Goal: Information Seeking & Learning: Learn about a topic

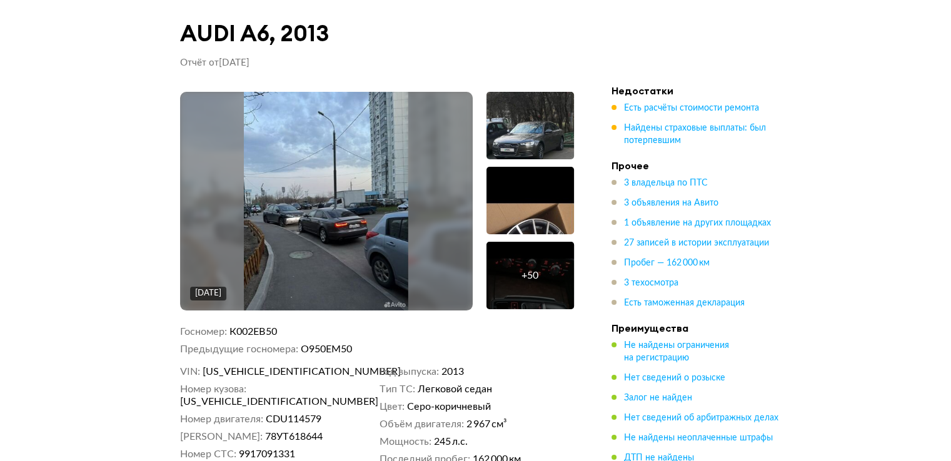
click at [518, 278] on div "+ 50" at bounding box center [530, 276] width 88 height 68
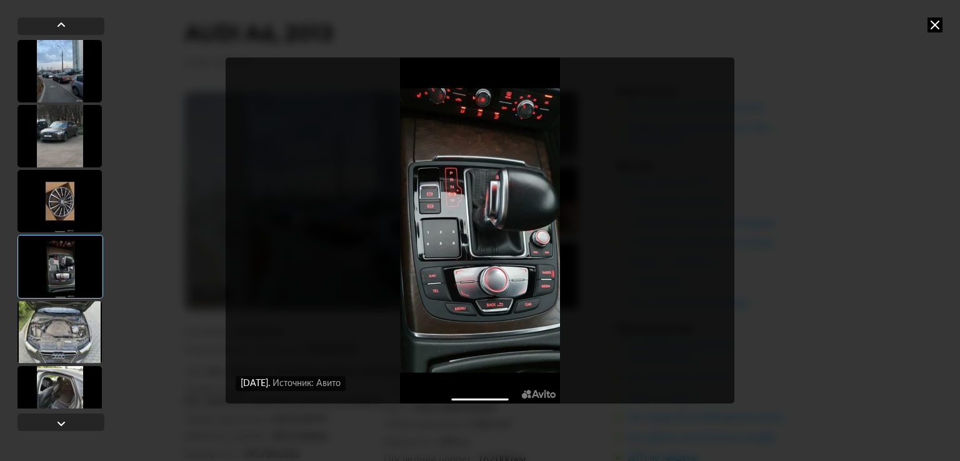
click at [73, 216] on div at bounding box center [60, 201] width 84 height 63
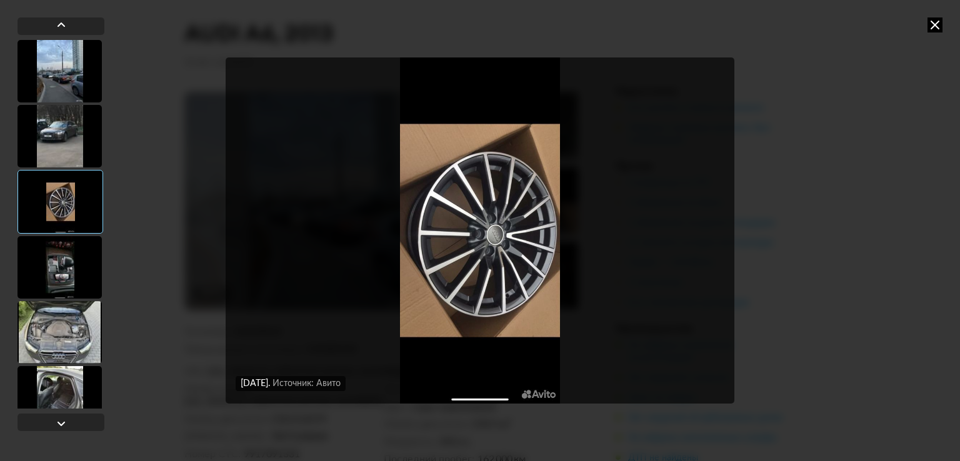
click at [66, 130] on div at bounding box center [60, 136] width 84 height 63
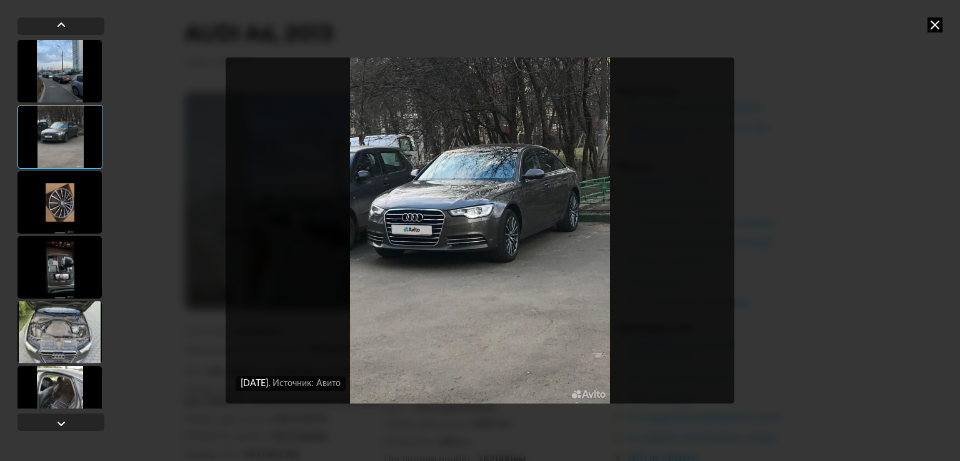
click at [49, 323] on div at bounding box center [60, 332] width 84 height 63
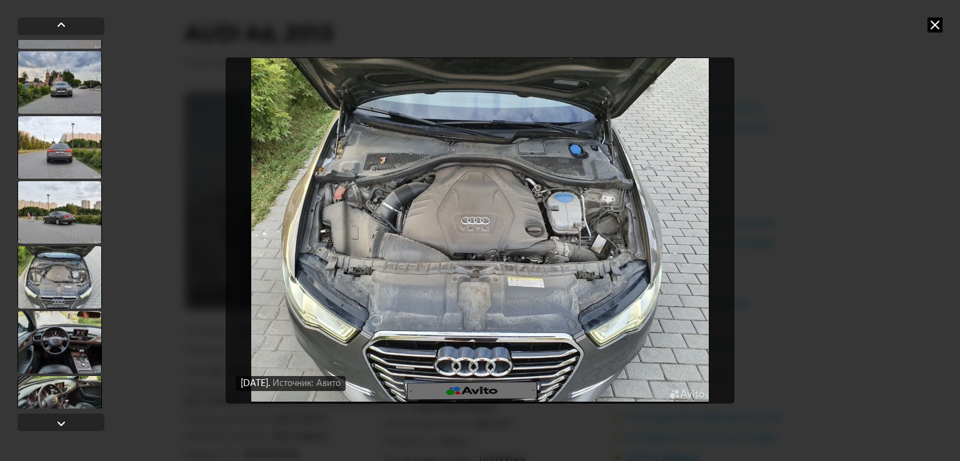
scroll to position [969, 0]
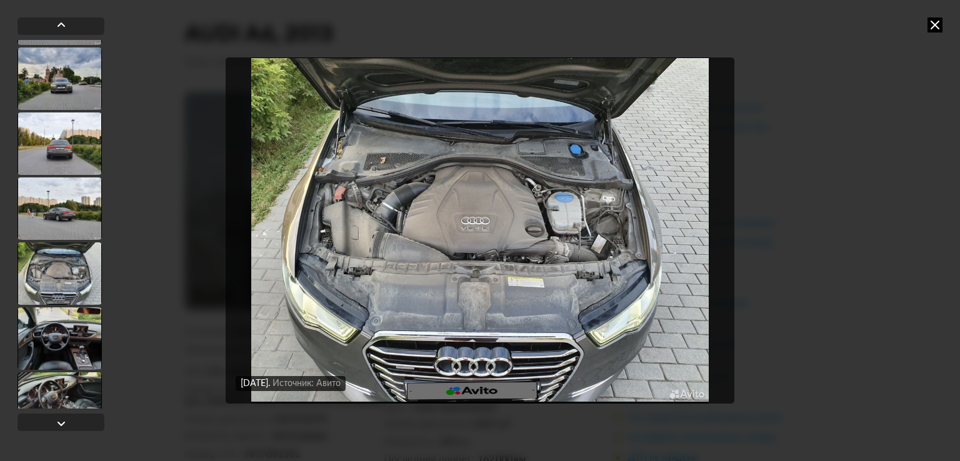
click at [70, 348] on div at bounding box center [60, 339] width 84 height 63
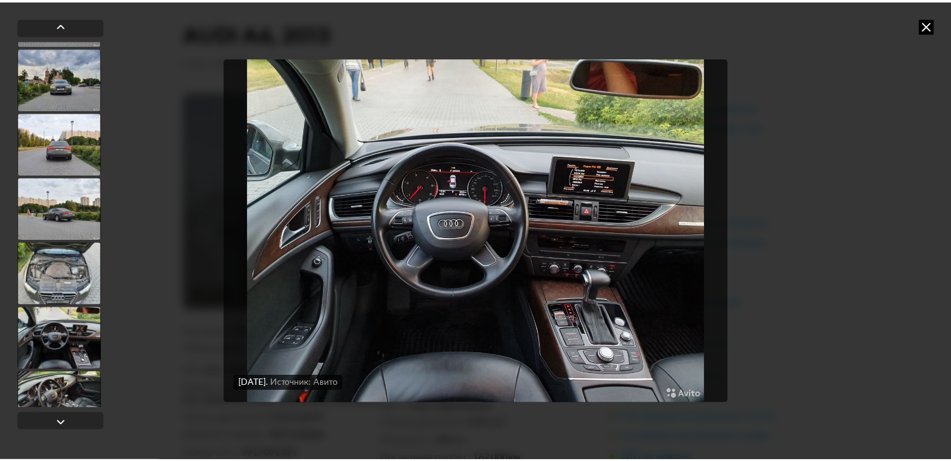
scroll to position [968, 0]
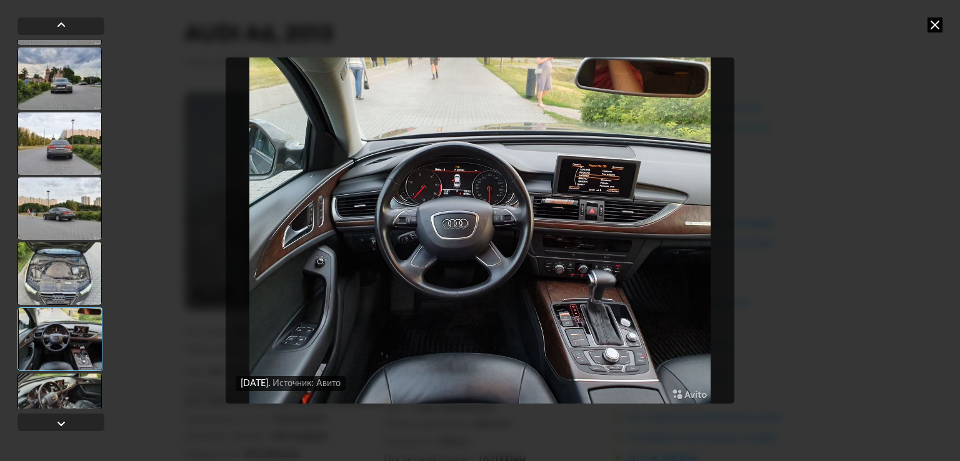
click at [443, 243] on img "Go to Slide 20" at bounding box center [480, 231] width 509 height 346
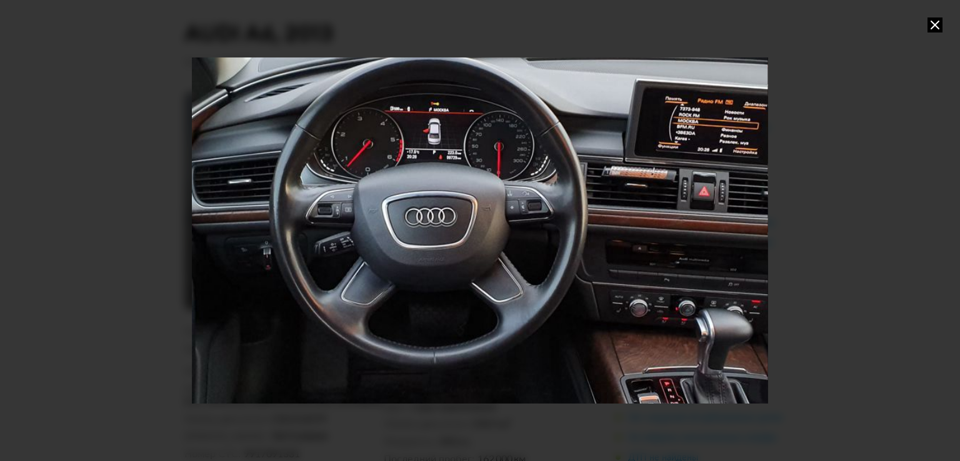
click at [930, 30] on icon at bounding box center [935, 25] width 15 height 15
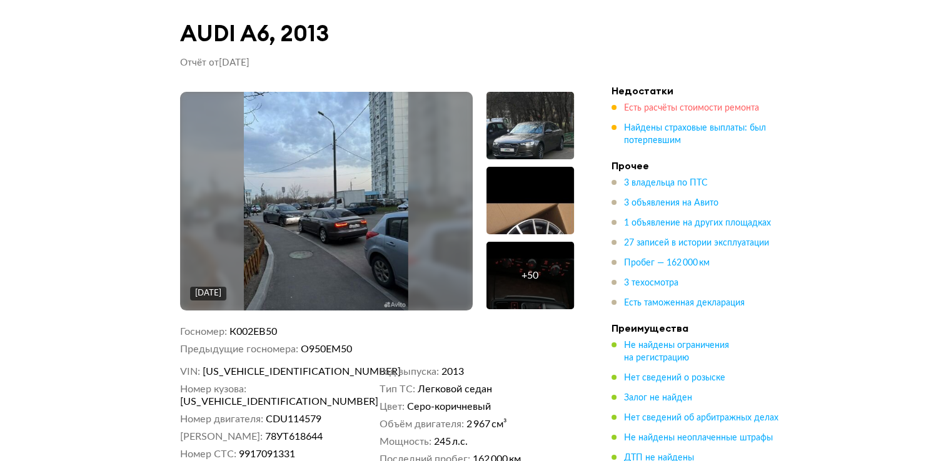
click at [675, 110] on span "Есть расчёты стоимости ремонта" at bounding box center [691, 108] width 135 height 9
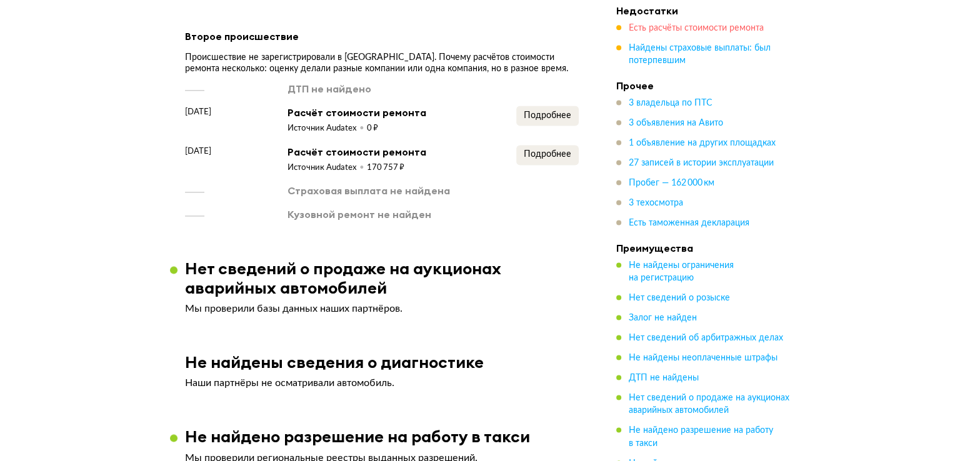
scroll to position [1783, 0]
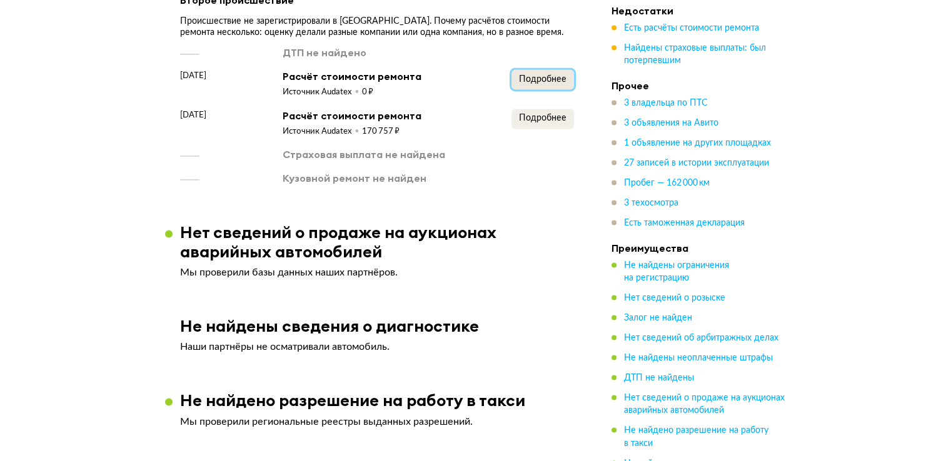
click at [531, 75] on span "Подробнее" at bounding box center [543, 79] width 48 height 9
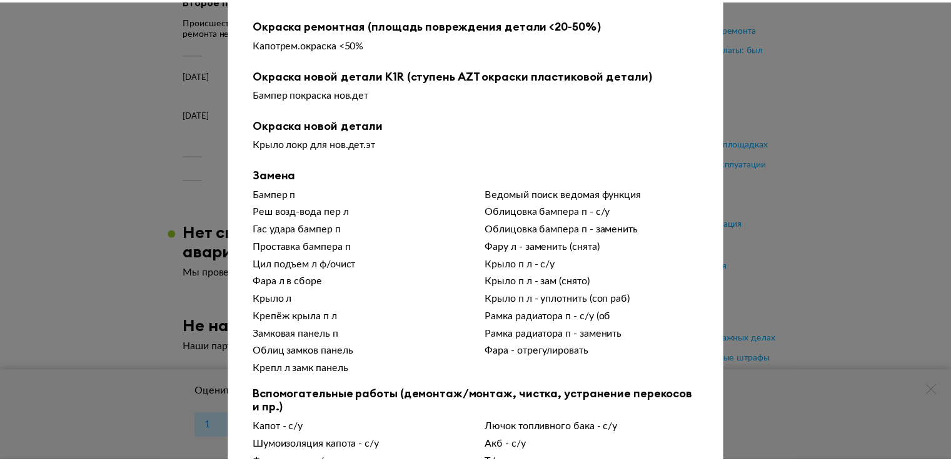
scroll to position [180, 0]
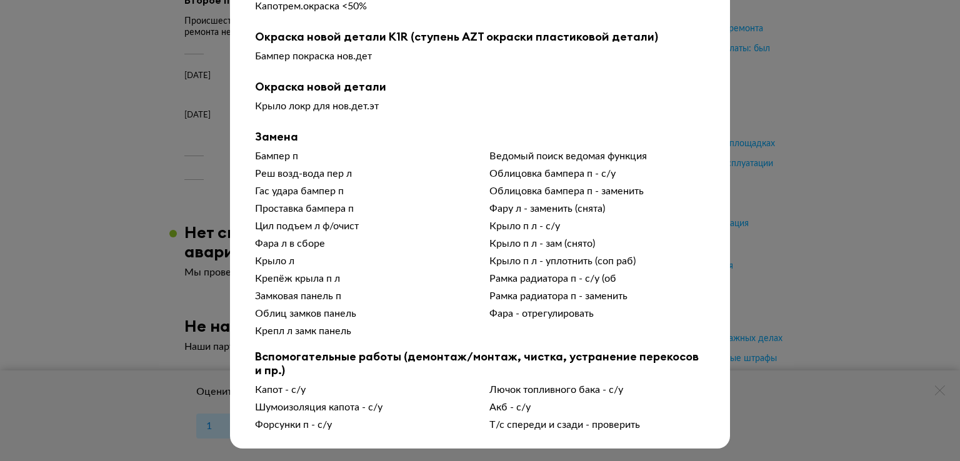
click at [877, 191] on div at bounding box center [480, 51] width 960 height 461
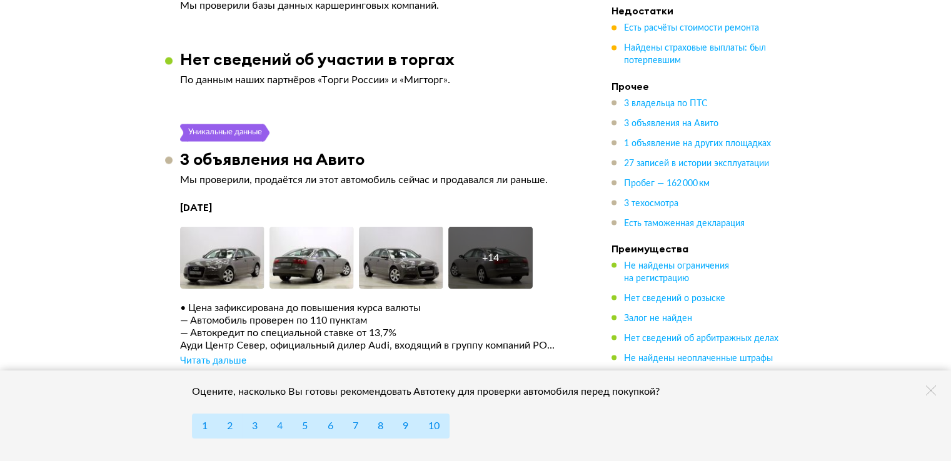
scroll to position [2297, 0]
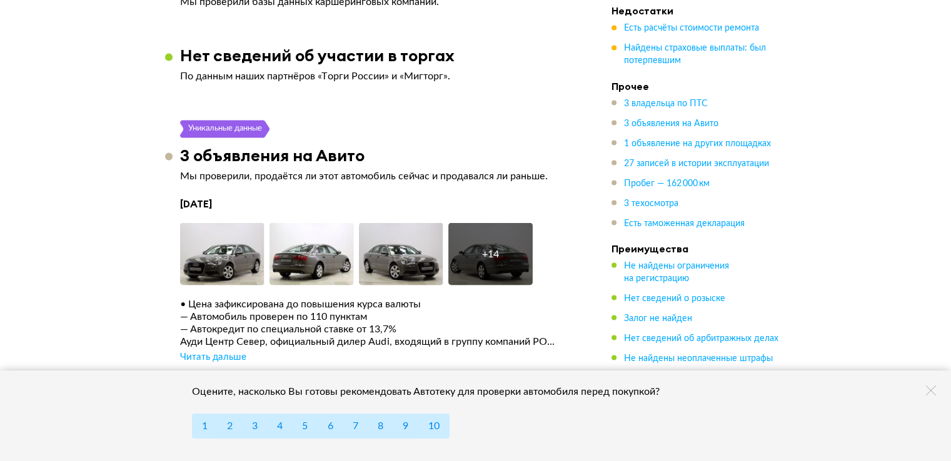
click at [231, 353] on div "Читать дальше" at bounding box center [213, 357] width 66 height 13
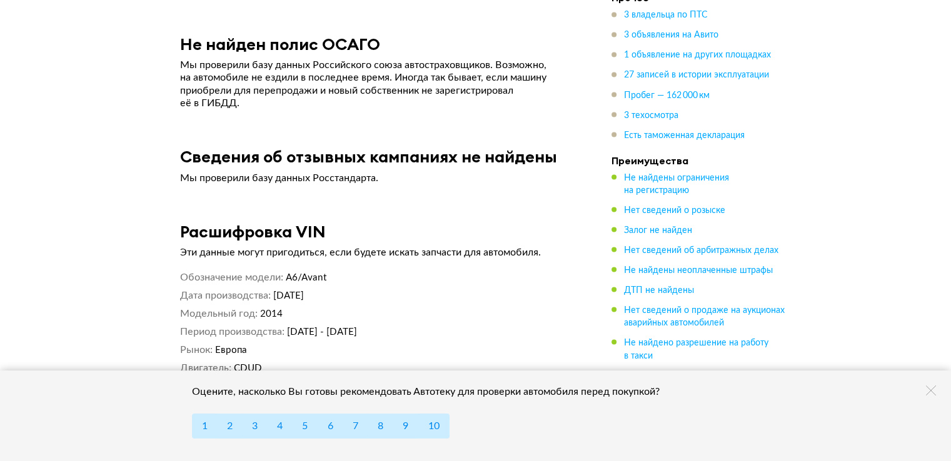
scroll to position [7058, 0]
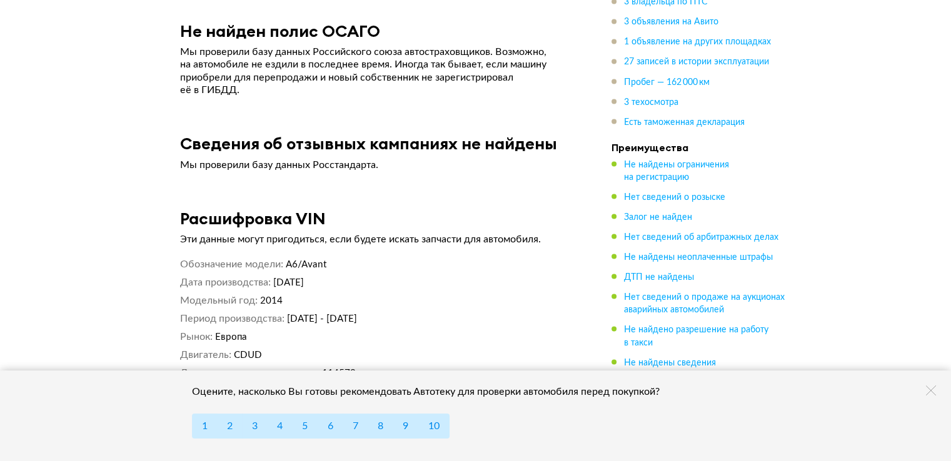
click at [933, 393] on icon at bounding box center [931, 391] width 10 height 10
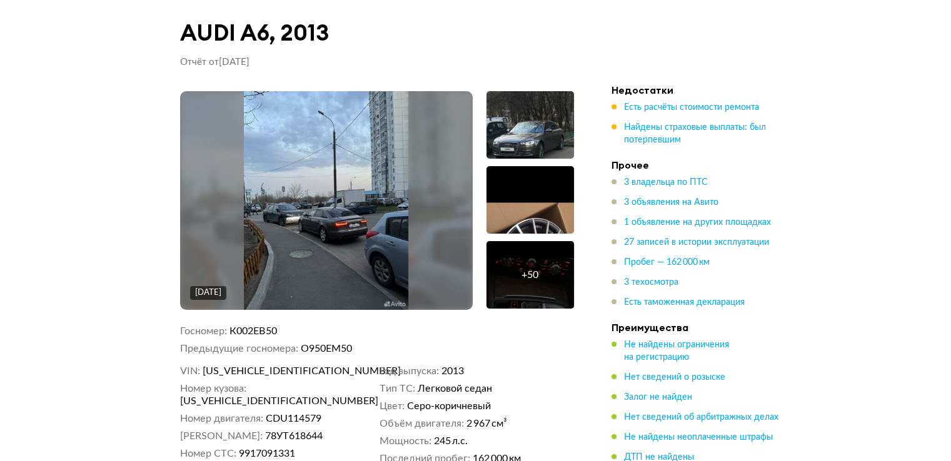
scroll to position [0, 0]
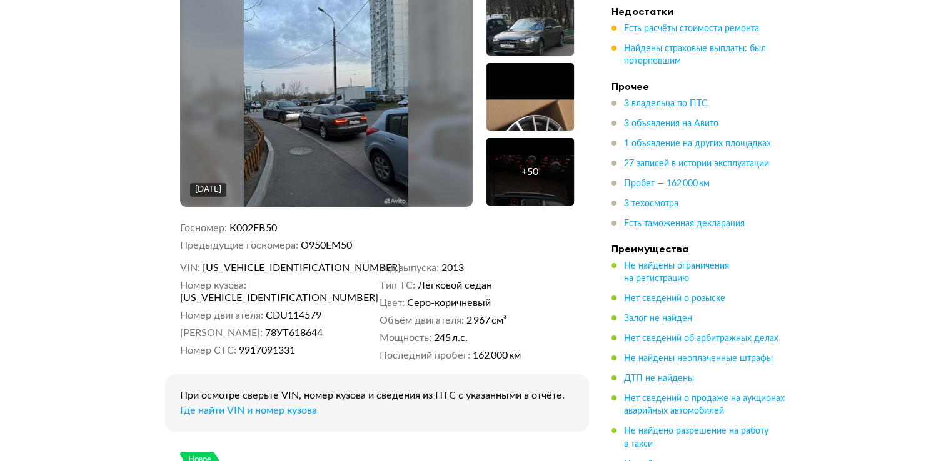
scroll to position [108, 0]
